Goal: Information Seeking & Learning: Learn about a topic

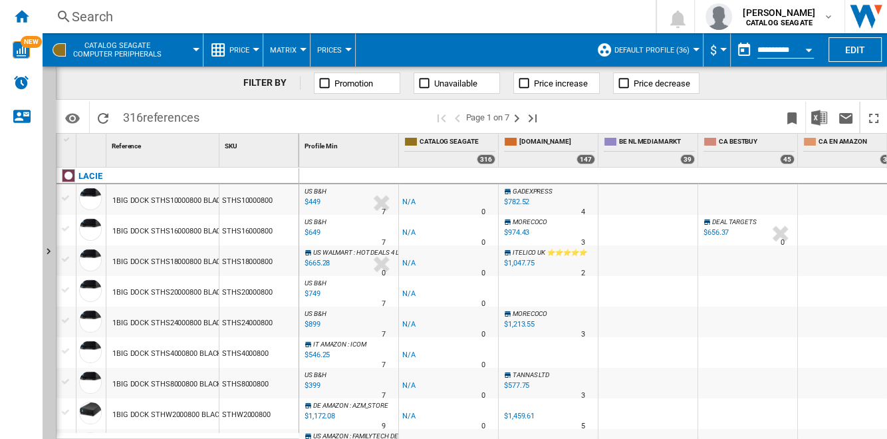
click at [108, 18] on div "Search" at bounding box center [346, 16] width 549 height 19
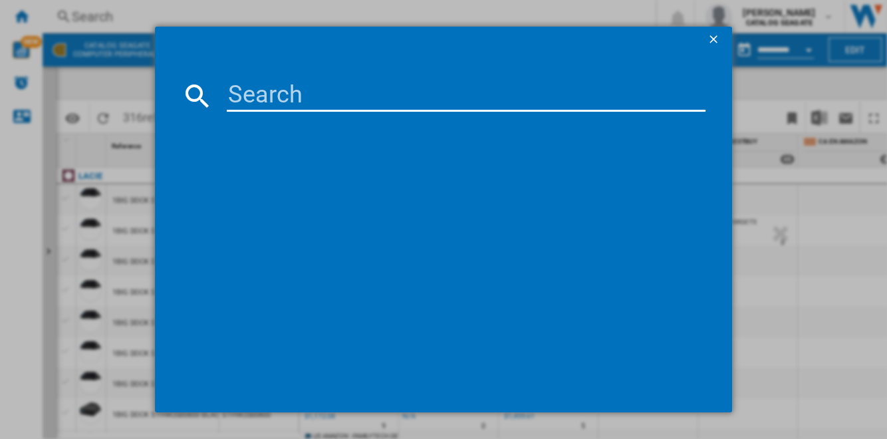
click at [464, 98] on input at bounding box center [466, 96] width 478 height 32
paste input "SEAGATE EXOS X16 ST16000NM001G 3.5" SATA III 16TB"
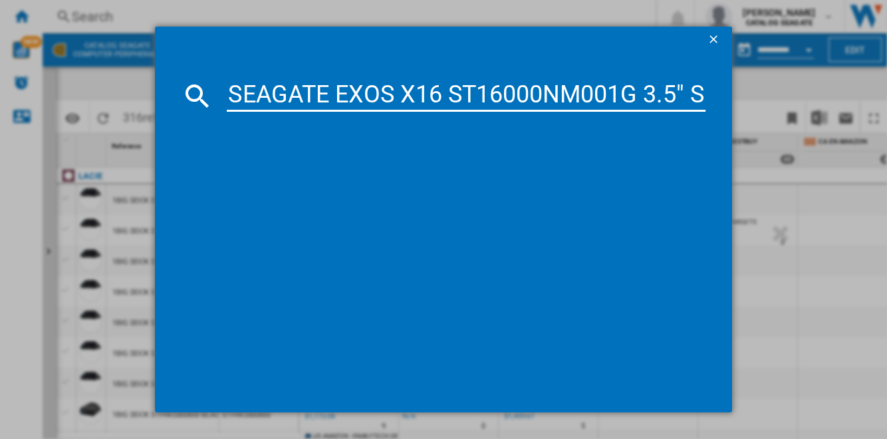
scroll to position [0, 133]
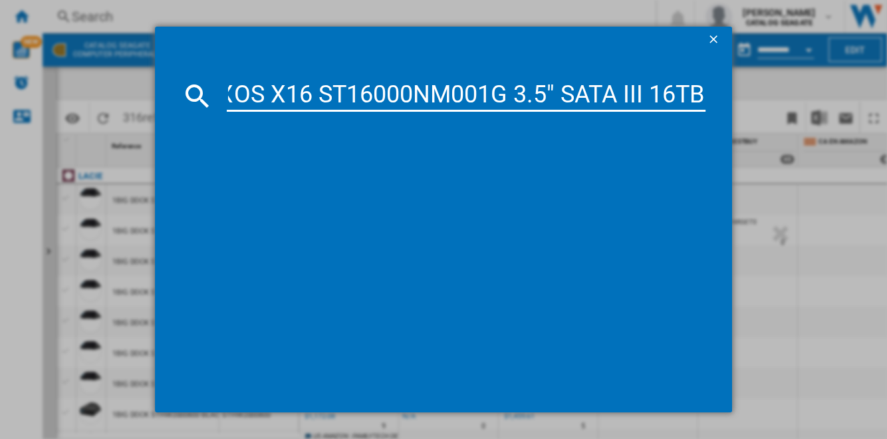
type input "SEAGATE EXOS X16 ST16000NM001G 3.5" SATA III 16TB"
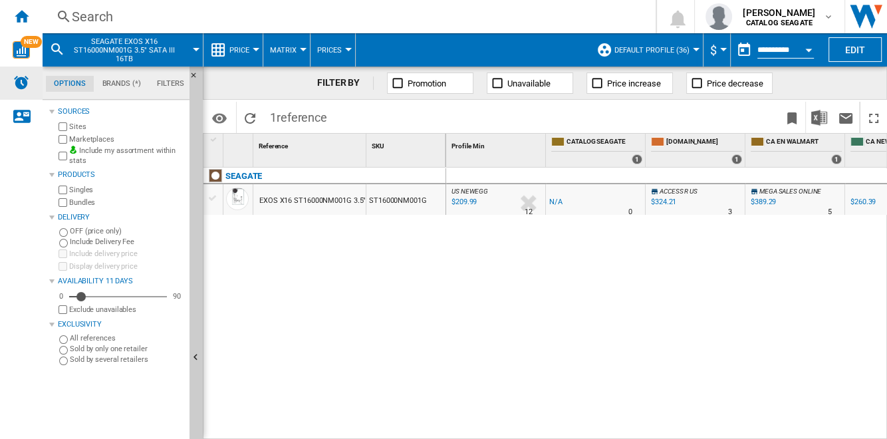
click at [18, 84] on img "Alerts" at bounding box center [21, 83] width 16 height 16
click at [25, 21] on ng-md-icon "Home" at bounding box center [21, 16] width 16 height 16
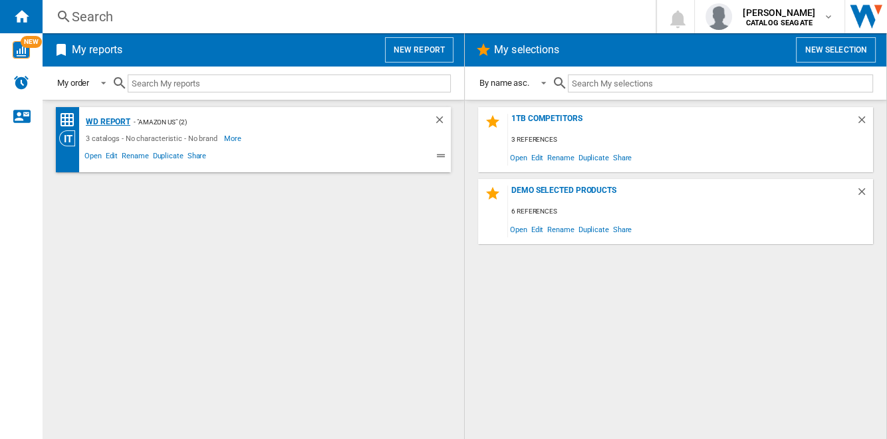
click at [119, 121] on div "WD report" at bounding box center [106, 122] width 48 height 17
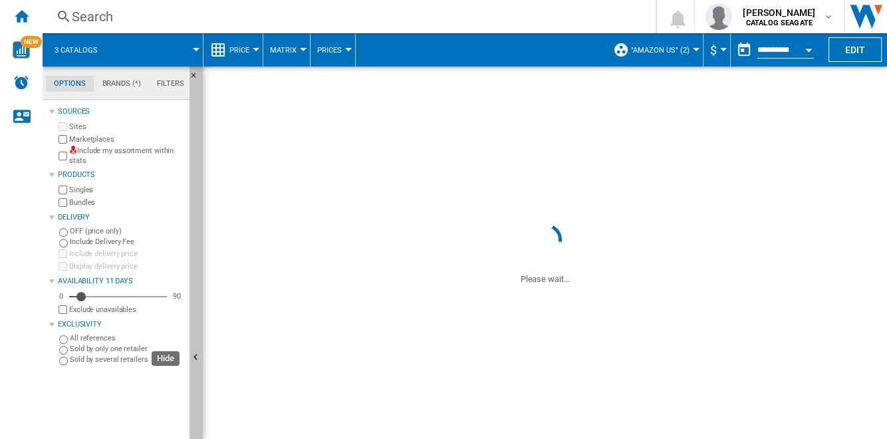
click at [198, 279] on button "Hide" at bounding box center [196, 358] width 13 height 583
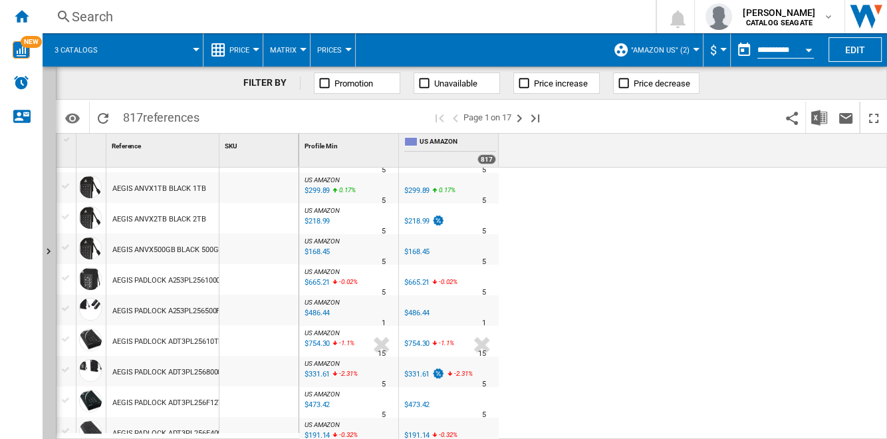
scroll to position [241, 0]
click at [253, 343] on div at bounding box center [259, 341] width 79 height 31
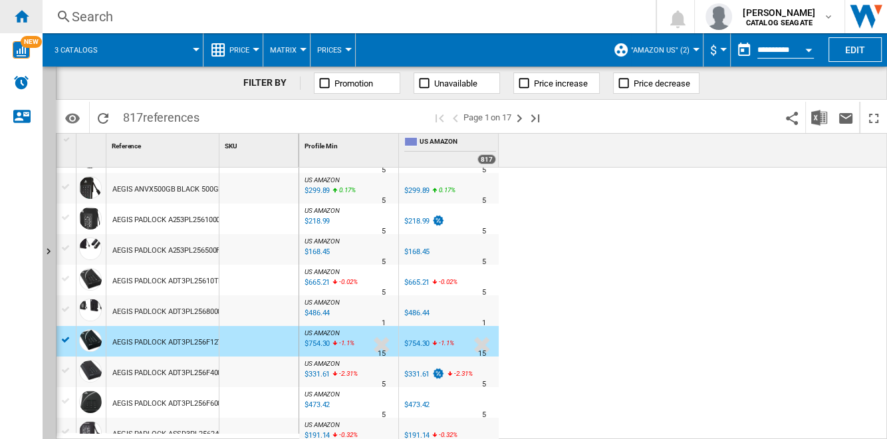
click at [21, 22] on ng-md-icon "Home" at bounding box center [21, 16] width 16 height 16
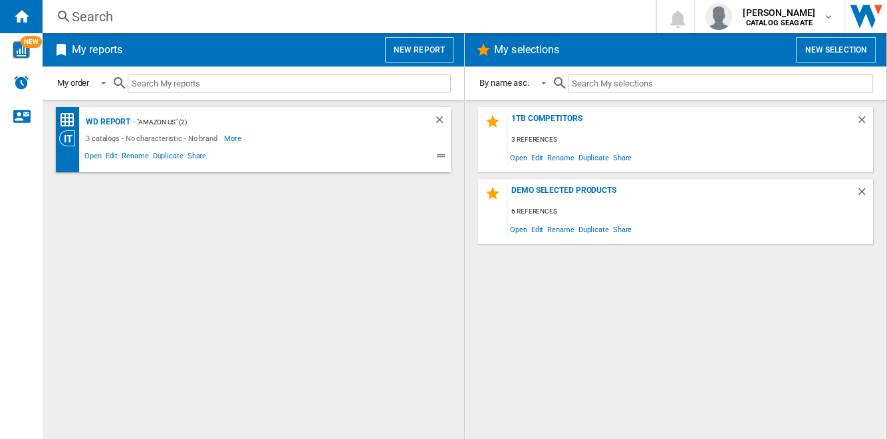
click at [417, 59] on button "New report" at bounding box center [419, 49] width 69 height 25
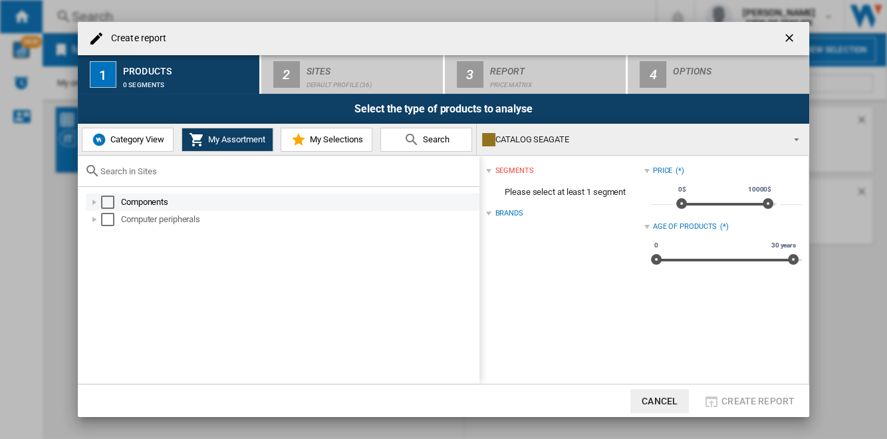
click at [105, 200] on div "Select" at bounding box center [107, 202] width 13 height 13
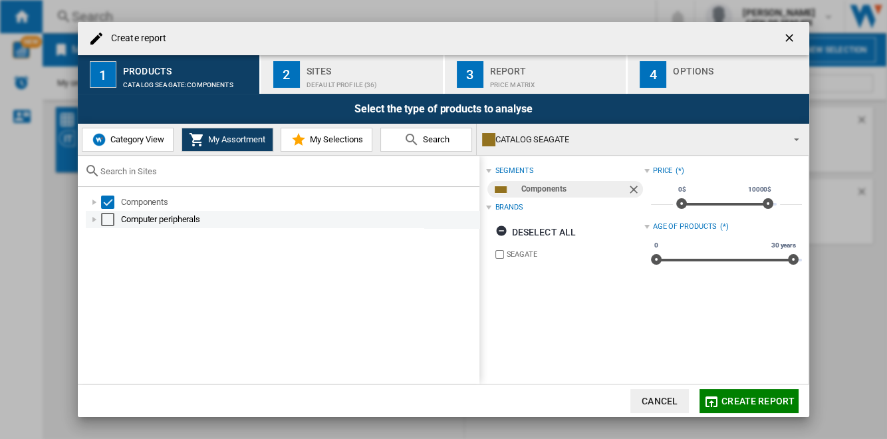
click at [111, 214] on div "Select" at bounding box center [107, 219] width 13 height 13
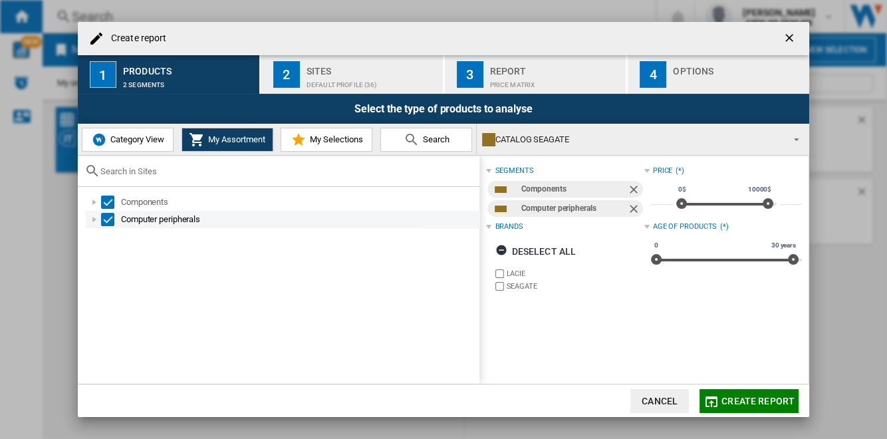
click at [105, 218] on div "Select" at bounding box center [107, 219] width 13 height 13
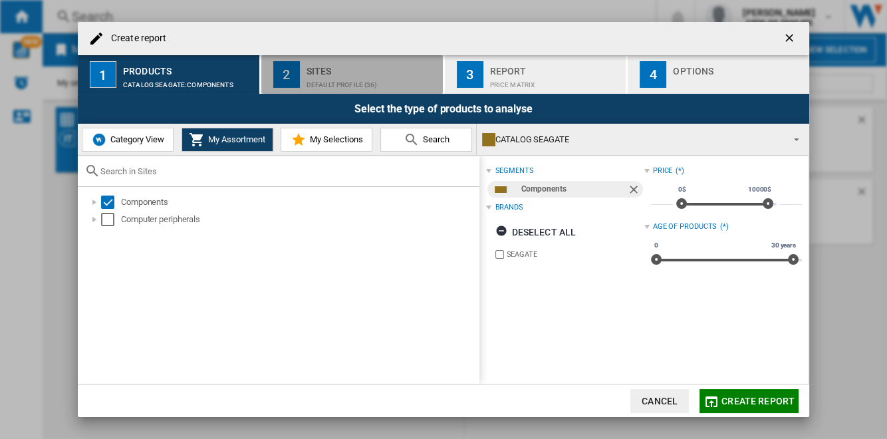
click at [350, 81] on div "Default profile (36)" at bounding box center [372, 82] width 131 height 14
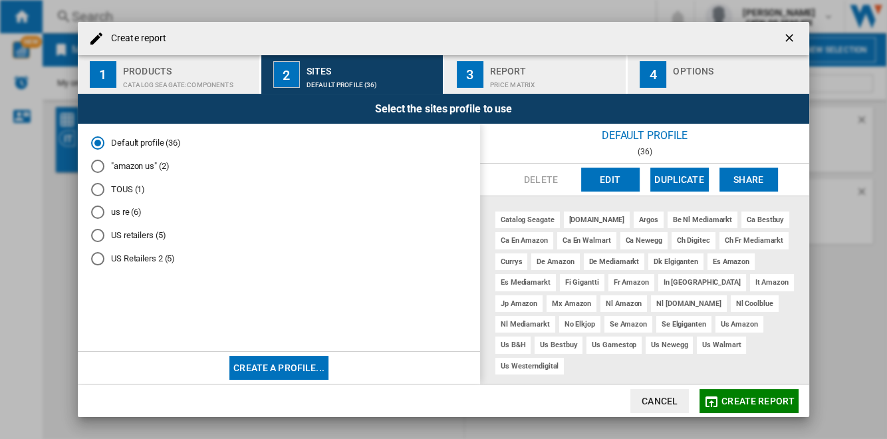
click at [744, 396] on span "Create report" at bounding box center [758, 401] width 73 height 11
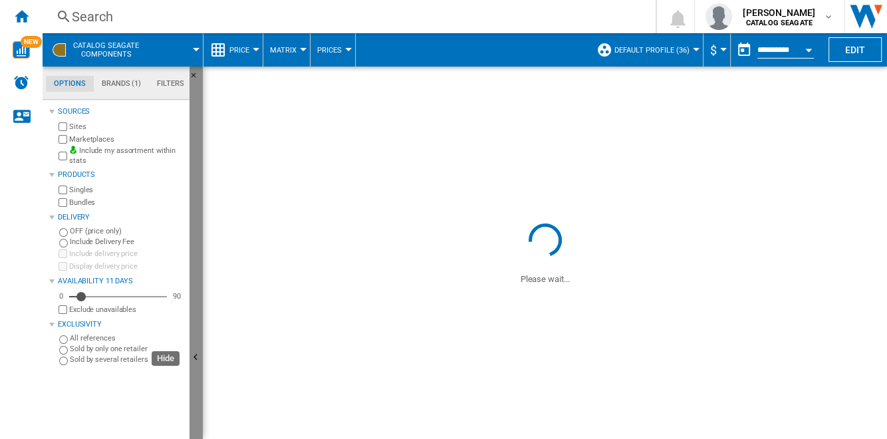
click at [197, 287] on button "Hide" at bounding box center [196, 358] width 13 height 583
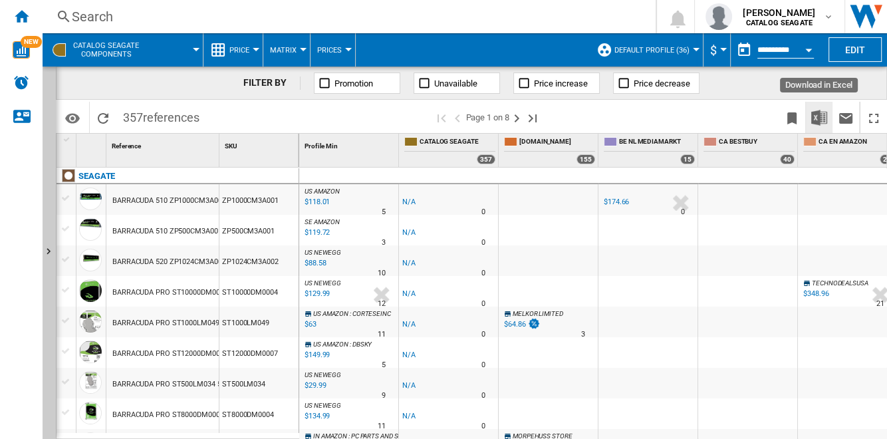
click at [820, 117] on img "Download in Excel" at bounding box center [820, 118] width 16 height 16
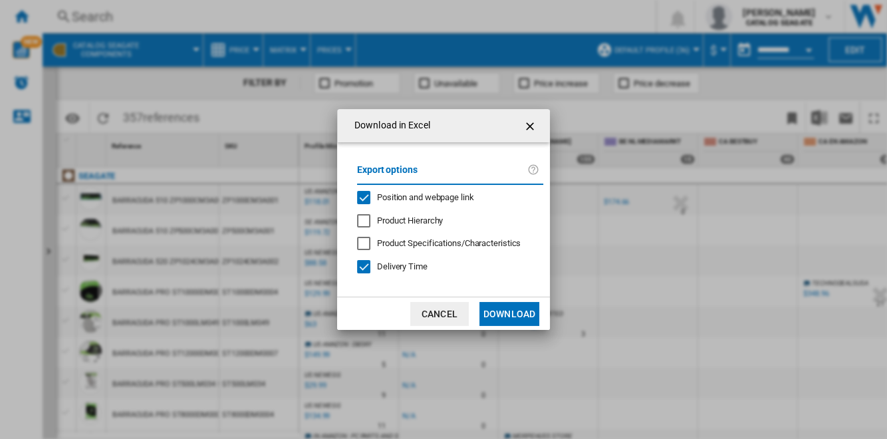
click at [446, 196] on span "Position and webpage link" at bounding box center [425, 197] width 97 height 10
click at [414, 263] on span "Delivery Time" at bounding box center [402, 266] width 51 height 10
click at [500, 311] on button "Download" at bounding box center [510, 314] width 60 height 24
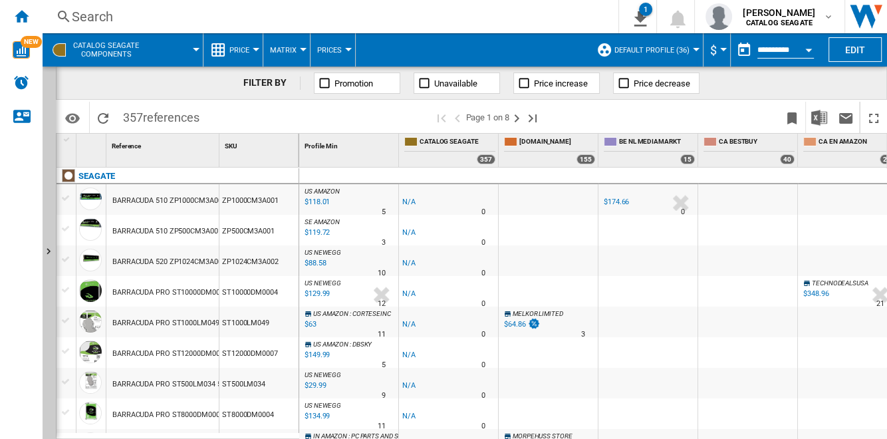
click at [474, 90] on button "Unavailable" at bounding box center [457, 83] width 86 height 21
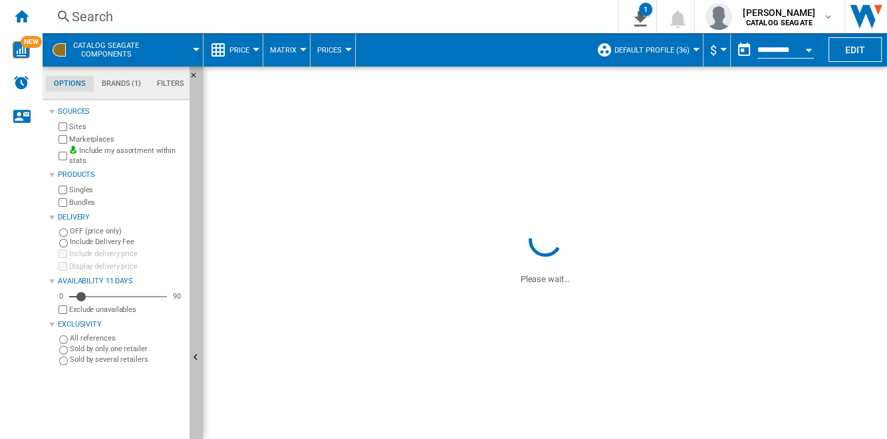
click at [196, 253] on button "Hide" at bounding box center [196, 358] width 13 height 583
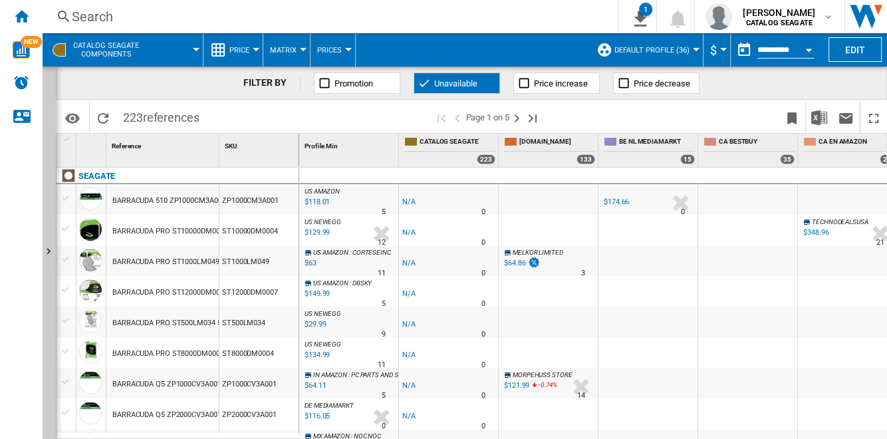
click at [663, 202] on div "BE NL MEDIAMARKT -1.0 % $174.66 % N/A 0 BE NL MEDIAMARKT" at bounding box center [648, 203] width 94 height 31
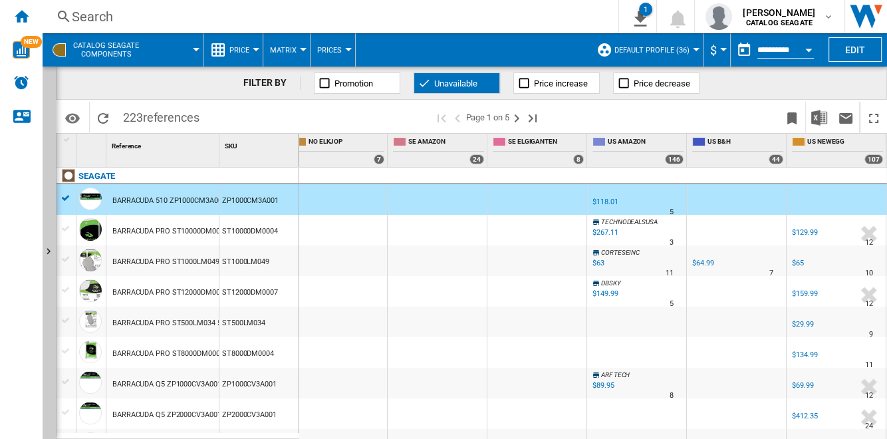
scroll to position [0, 2512]
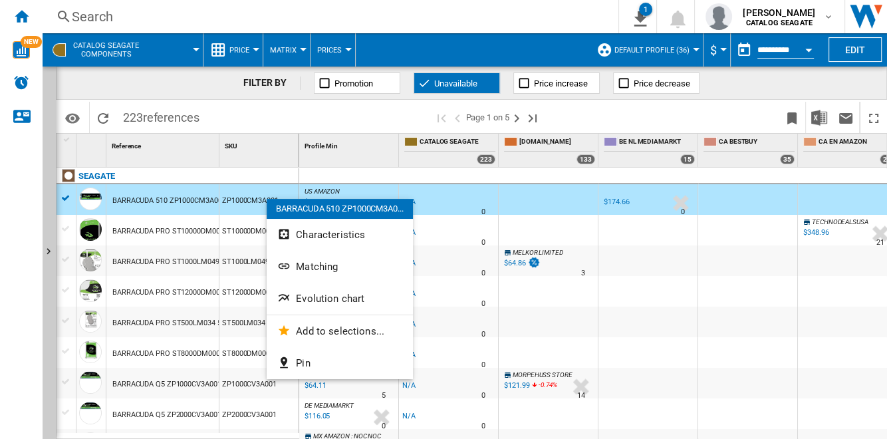
click at [364, 237] on button "Characteristics" at bounding box center [340, 235] width 146 height 32
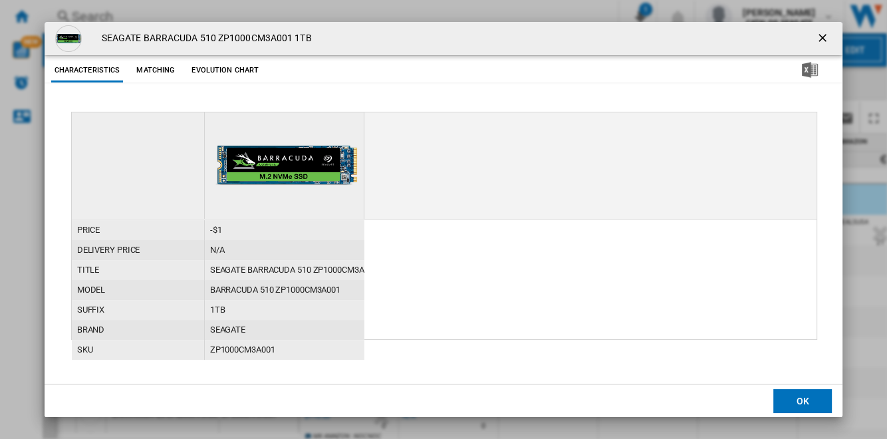
click at [298, 287] on div "BARRACUDA 510 ZP1000CM3A001" at bounding box center [285, 290] width 160 height 20
copy div "ZP1000CM3A001"
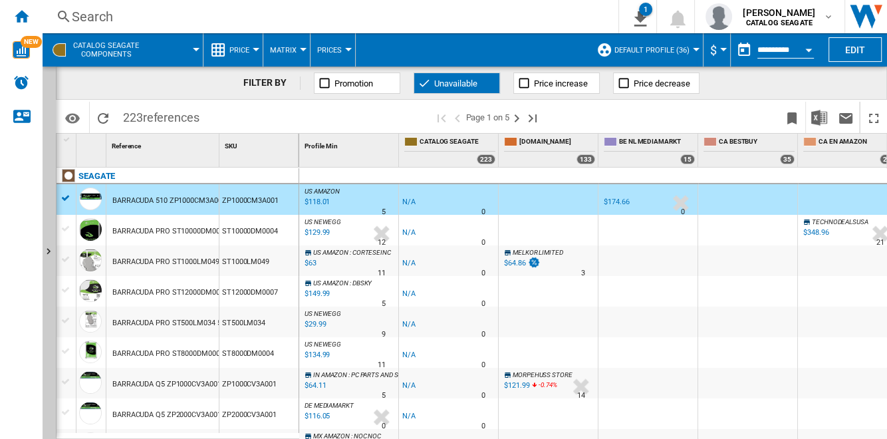
click at [350, 265] on div "US AMAZON : CORTESEINC -1.0 % $63 % N/A 11 US AMAZON : CORTESEINC" at bounding box center [349, 264] width 94 height 31
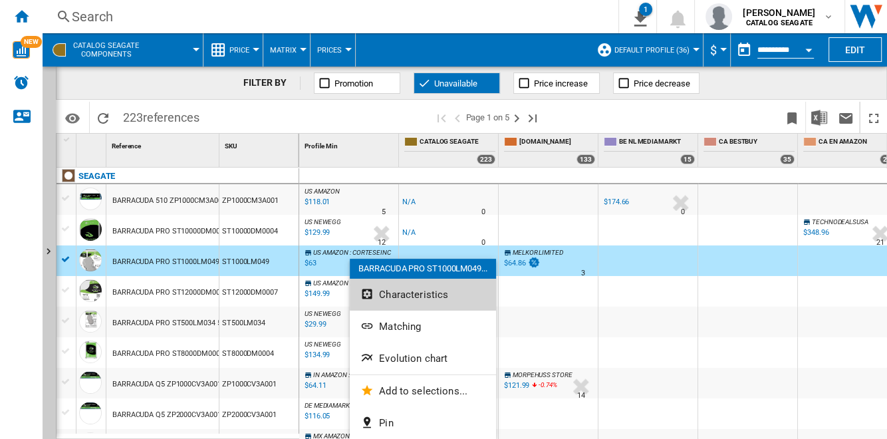
click at [436, 293] on span "Characteristics" at bounding box center [413, 295] width 69 height 12
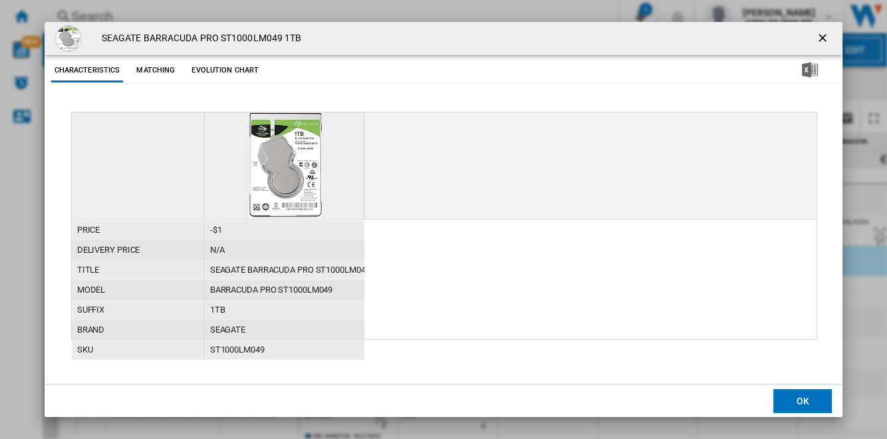
click at [321, 287] on div "BARRACUDA PRO ST1000LM049" at bounding box center [285, 290] width 160 height 20
copy div "ST1000LM049"
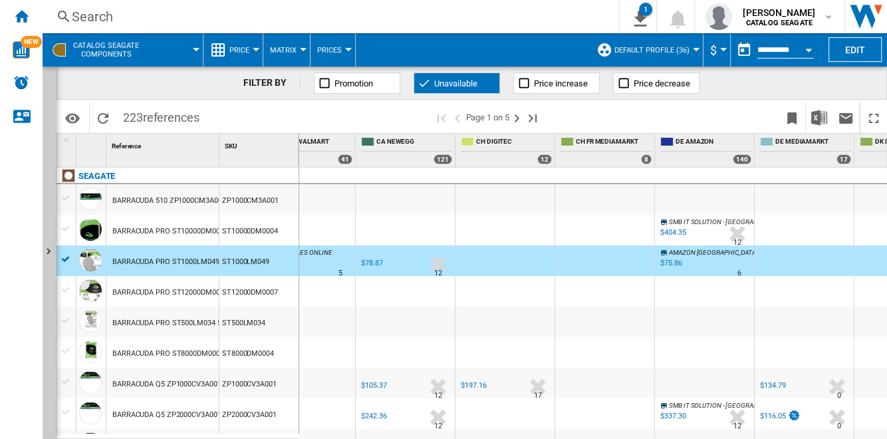
scroll to position [0, 656]
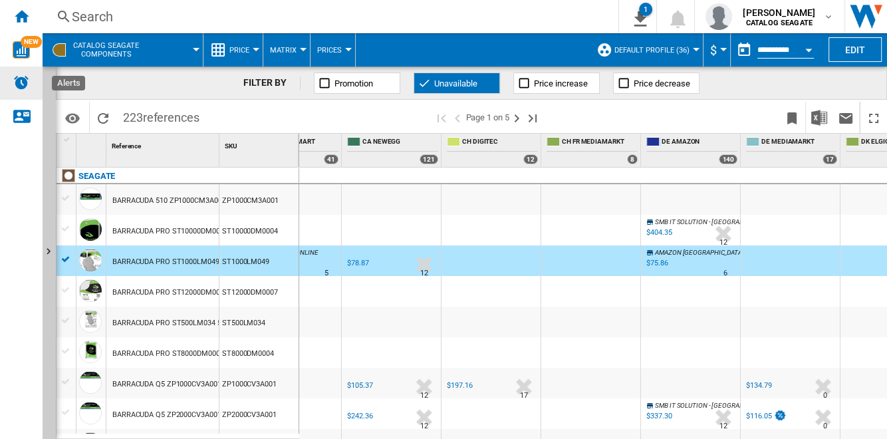
click at [25, 78] on img "Alerts" at bounding box center [21, 83] width 16 height 16
click at [466, 86] on span "Unavailable" at bounding box center [455, 83] width 43 height 10
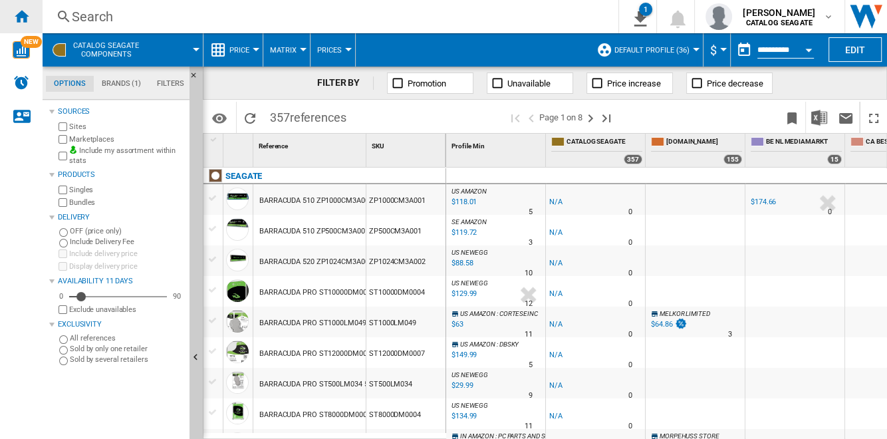
click at [31, 17] on div "Home" at bounding box center [21, 16] width 43 height 33
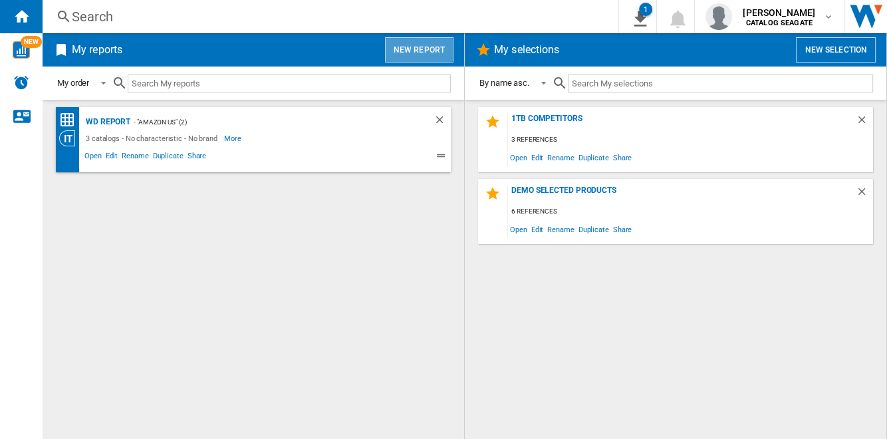
click at [422, 49] on button "New report" at bounding box center [419, 49] width 69 height 25
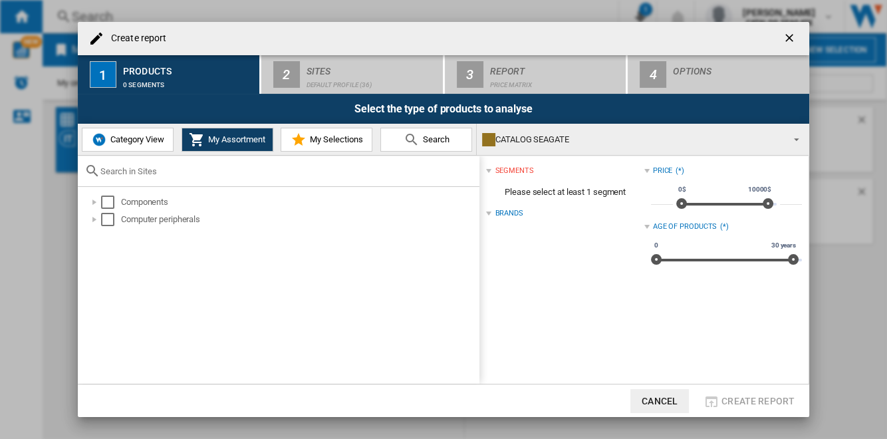
click at [138, 142] on span "Category View" at bounding box center [135, 139] width 57 height 10
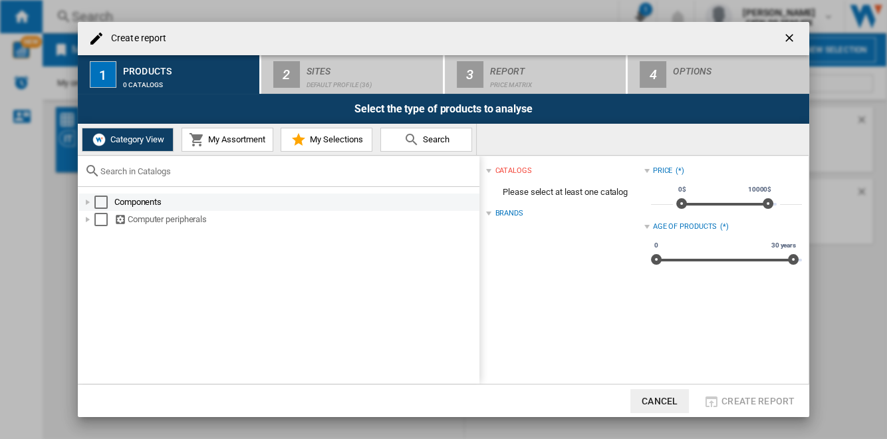
click at [103, 198] on div "Select" at bounding box center [100, 202] width 13 height 13
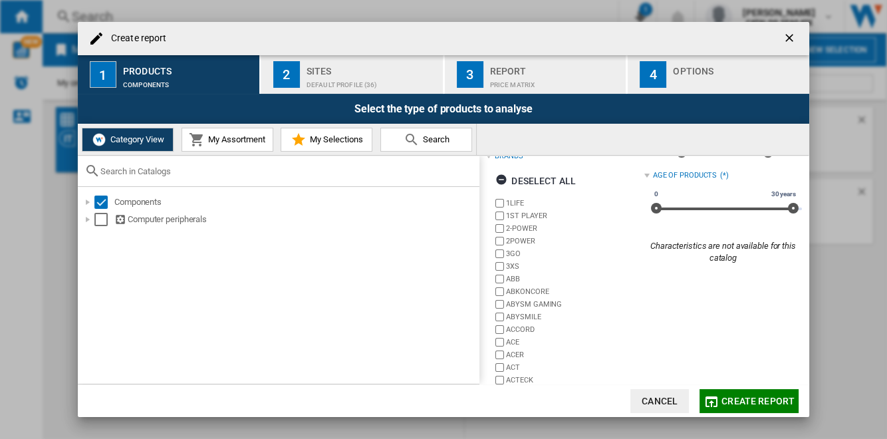
scroll to position [82, 0]
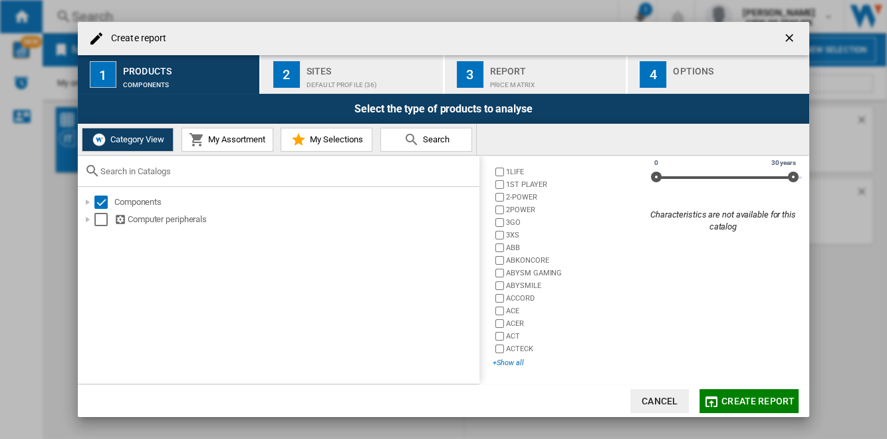
click at [522, 360] on div "+Show all" at bounding box center [568, 363] width 151 height 10
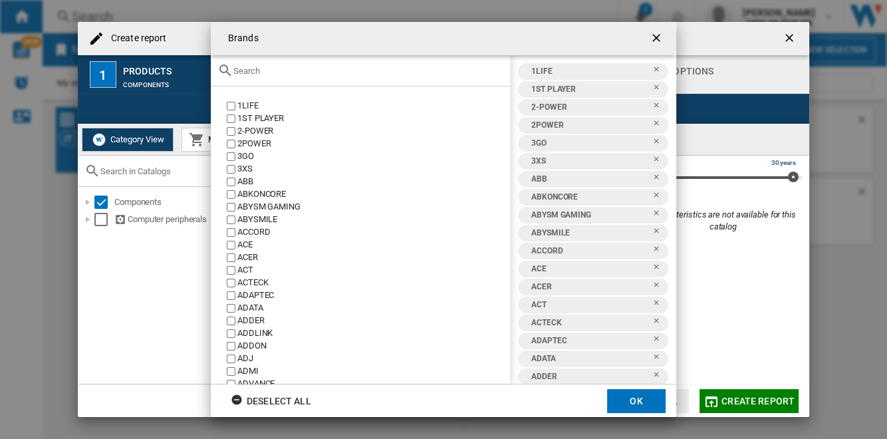
click at [305, 396] on div "Deselect all" at bounding box center [271, 401] width 80 height 24
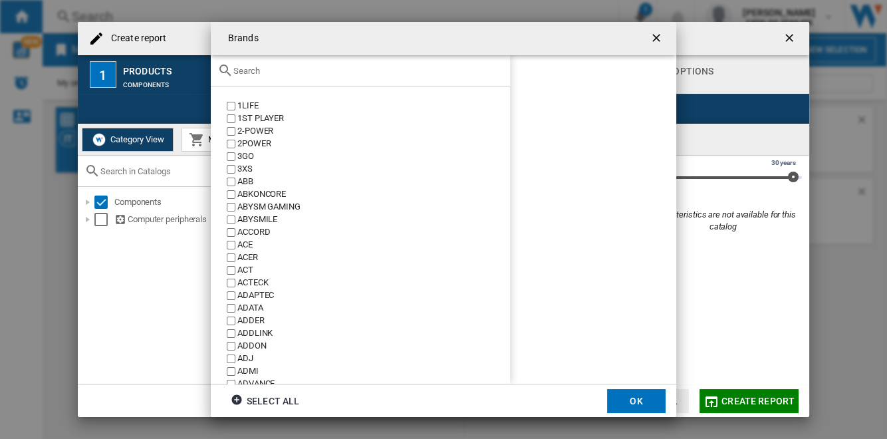
click at [323, 73] on input "text" at bounding box center [368, 71] width 270 height 10
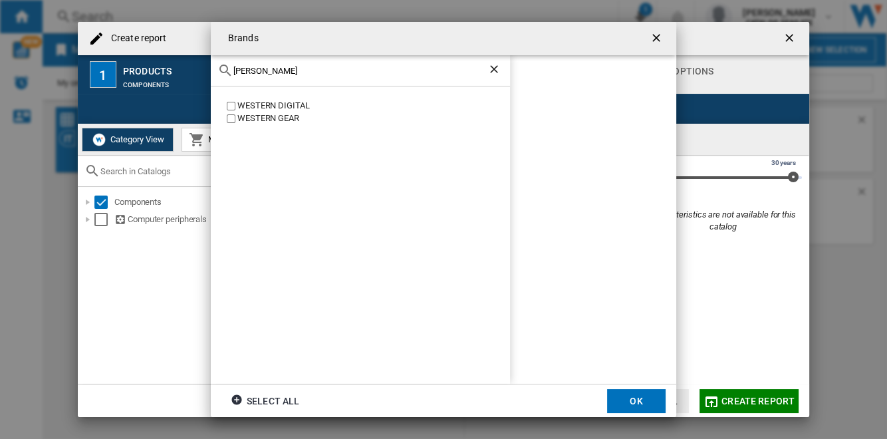
type input "[PERSON_NAME]"
click at [649, 404] on button "OK" at bounding box center [636, 401] width 59 height 24
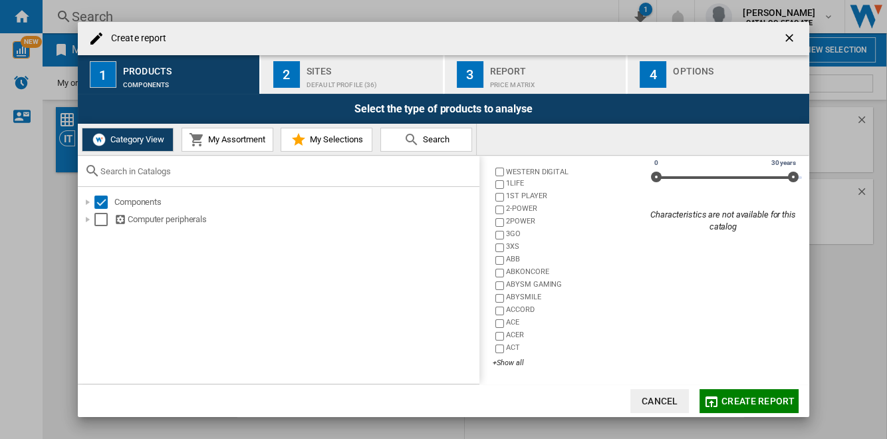
scroll to position [59, 0]
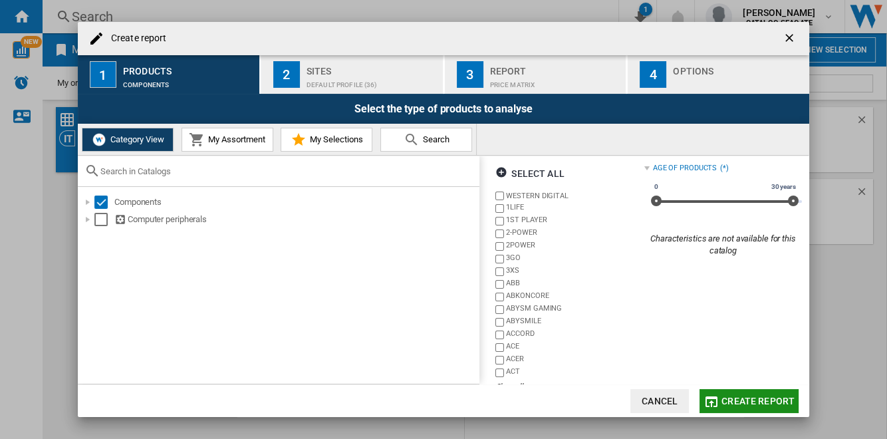
click at [758, 397] on span "Create report" at bounding box center [758, 401] width 73 height 11
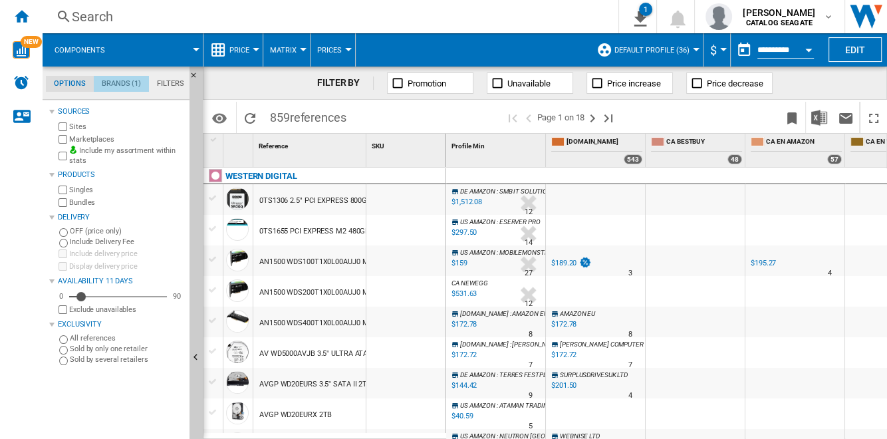
click at [122, 82] on md-tab-item "Brands (1)" at bounding box center [121, 84] width 55 height 16
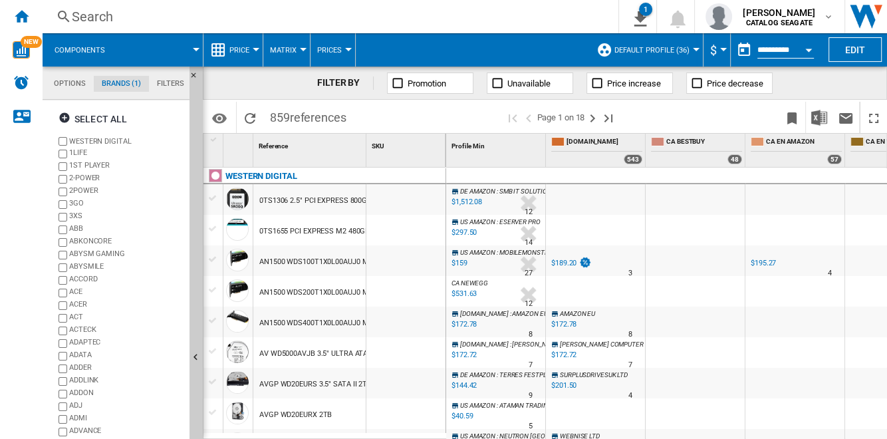
click at [66, 85] on md-tab-item "Options" at bounding box center [70, 84] width 48 height 16
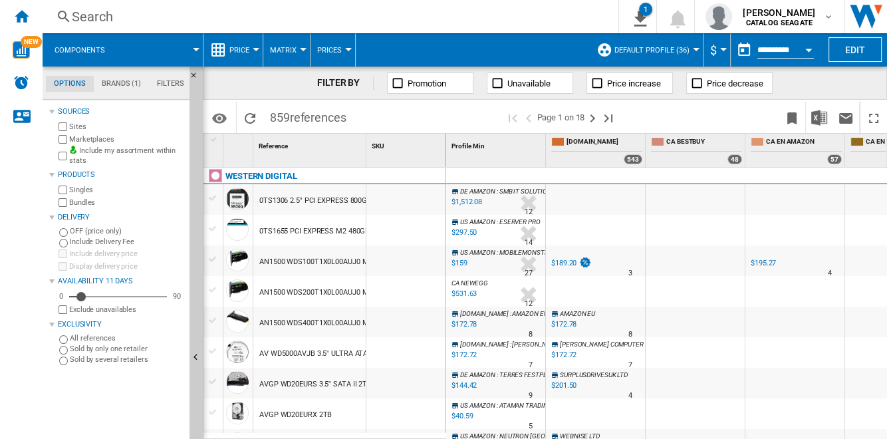
click at [115, 150] on label "Include my assortment within stats" at bounding box center [126, 156] width 115 height 21
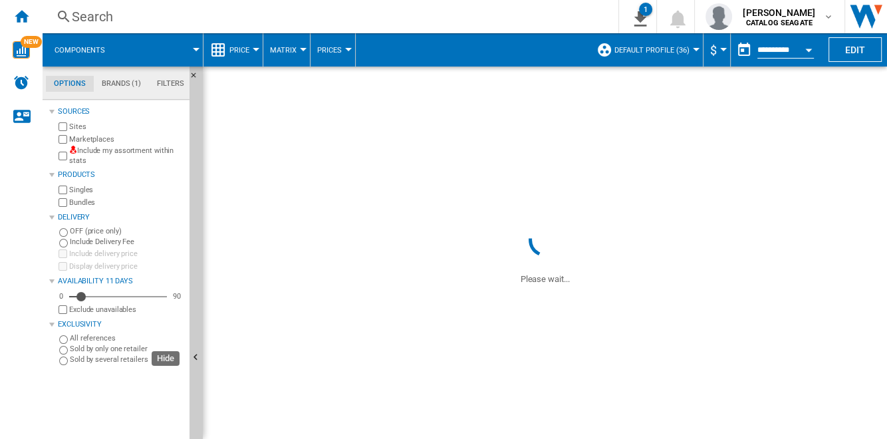
click at [197, 194] on button "Hide" at bounding box center [196, 358] width 13 height 583
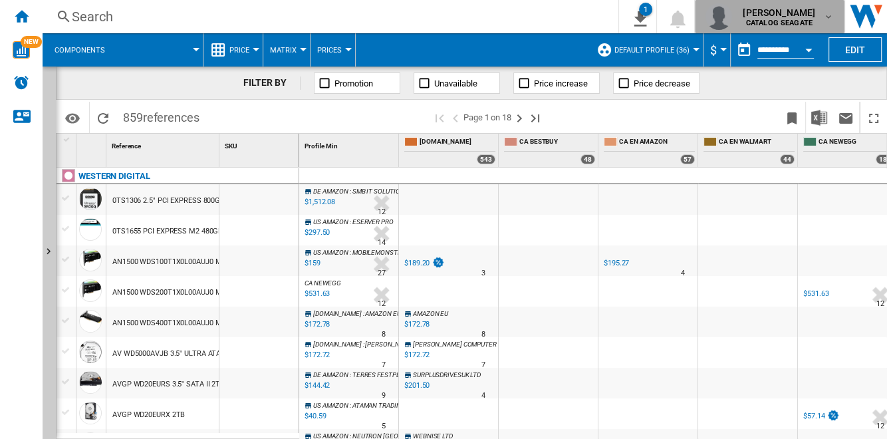
click at [820, 10] on div "[PERSON_NAME] CATALOG [GEOGRAPHIC_DATA]" at bounding box center [781, 16] width 86 height 21
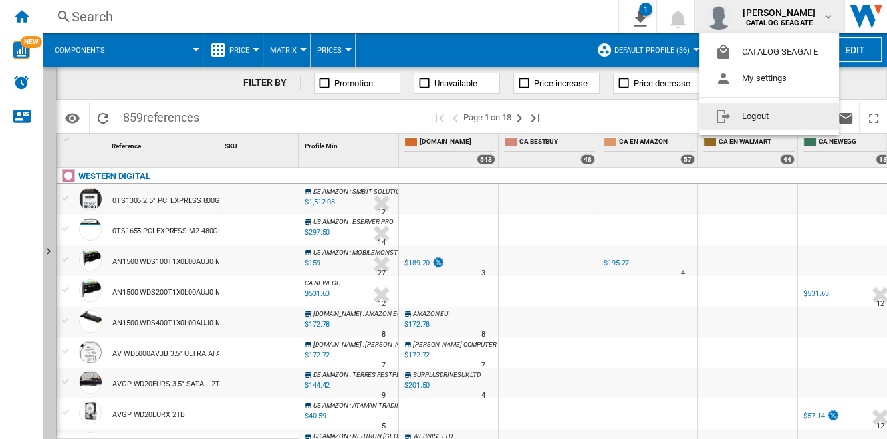
click at [793, 120] on button "Logout" at bounding box center [770, 116] width 140 height 27
